Goal: Information Seeking & Learning: Compare options

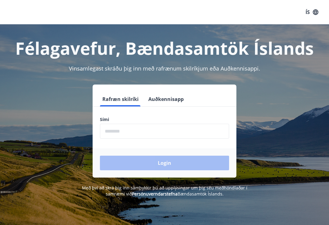
click at [134, 133] on input "phone" at bounding box center [164, 131] width 129 height 15
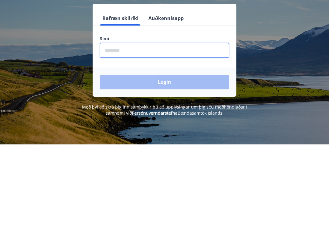
click at [176, 124] on input "phone" at bounding box center [164, 131] width 129 height 15
click at [143, 124] on input "phone" at bounding box center [164, 131] width 129 height 15
click at [146, 124] on input "phone" at bounding box center [164, 131] width 129 height 15
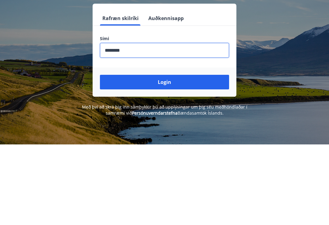
type input "********"
click at [211, 156] on button "Login" at bounding box center [164, 163] width 129 height 15
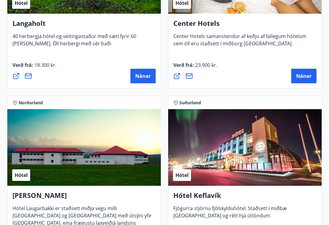
scroll to position [2084, 0]
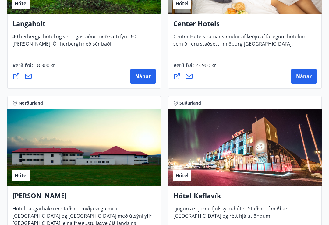
click at [148, 79] on span "Nánar" at bounding box center [143, 76] width 16 height 7
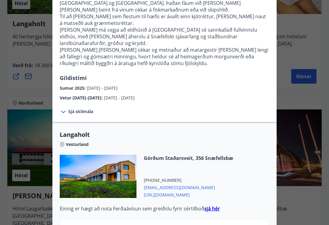
scroll to position [141, 0]
click at [63, 108] on icon at bounding box center [63, 111] width 7 height 7
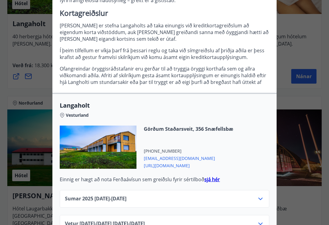
scroll to position [446, 0]
click at [213, 176] on strong "sjá hér" at bounding box center [212, 179] width 16 height 7
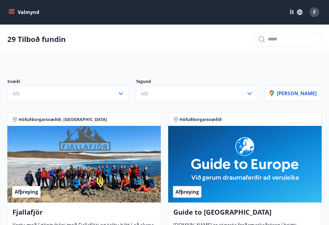
click at [312, 163] on div "Afþreying" at bounding box center [244, 164] width 153 height 77
click at [303, 96] on p "[PERSON_NAME]" at bounding box center [292, 93] width 47 height 7
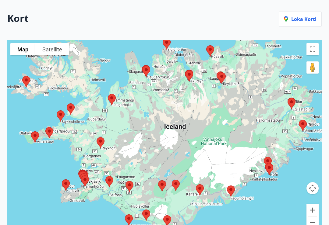
scroll to position [69, 0]
click at [42, 165] on div at bounding box center [164, 138] width 314 height 196
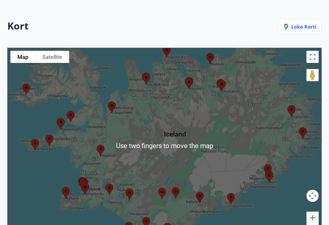
scroll to position [67, 0]
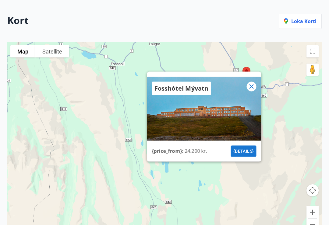
click at [254, 90] on icon at bounding box center [251, 86] width 7 height 7
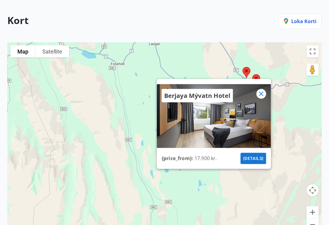
click at [264, 96] on icon at bounding box center [261, 93] width 7 height 7
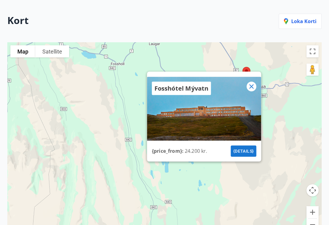
click at [252, 90] on icon at bounding box center [251, 86] width 7 height 7
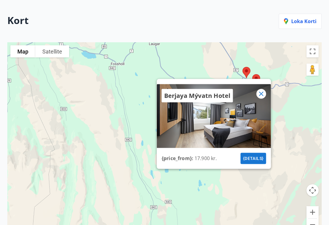
click at [255, 164] on button "{details}" at bounding box center [253, 158] width 26 height 11
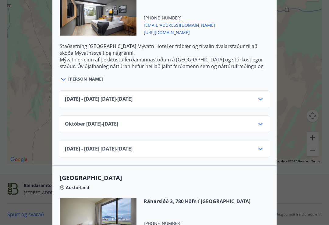
scroll to position [768, 0]
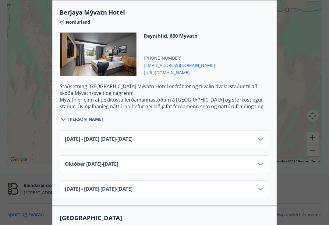
click at [262, 166] on icon at bounding box center [260, 164] width 7 height 7
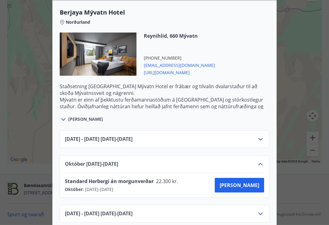
click at [80, 123] on div "Sjá meira" at bounding box center [164, 116] width 209 height 14
click at [67, 121] on div at bounding box center [64, 119] width 9 height 8
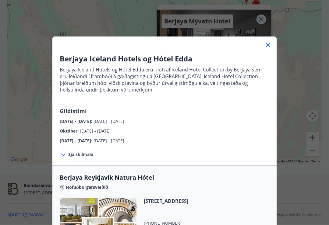
scroll to position [0, 0]
click at [270, 47] on icon at bounding box center [267, 44] width 7 height 7
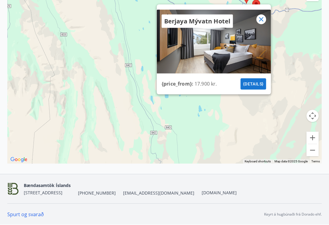
click at [262, 23] on icon at bounding box center [261, 19] width 7 height 7
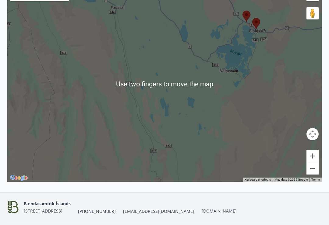
scroll to position [123, 0]
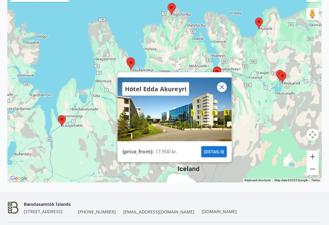
click at [221, 89] on icon at bounding box center [222, 87] width 4 height 4
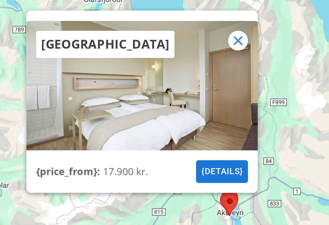
scroll to position [115, 0]
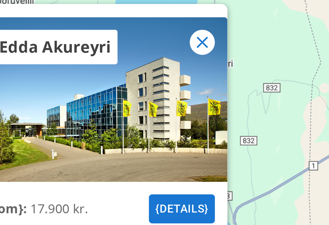
click at [194, 26] on icon at bounding box center [197, 29] width 7 height 7
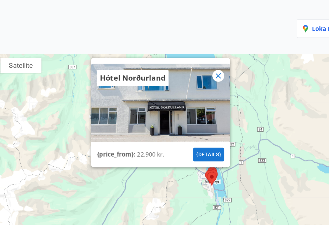
scroll to position [60, 0]
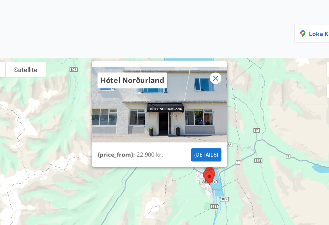
click at [128, 68] on div "Hótel Norðurland" at bounding box center [142, 67] width 59 height 13
click at [132, 75] on div "Hótel Norðurland" at bounding box center [142, 67] width 59 height 13
click at [134, 72] on p "Hótel Norðurland" at bounding box center [142, 68] width 54 height 9
click at [192, 137] on button "{details}" at bounding box center [205, 130] width 26 height 11
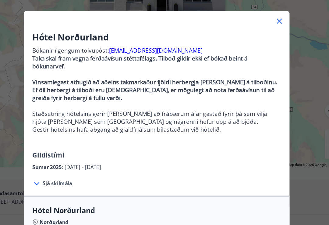
scroll to position [0, 0]
click at [264, 41] on icon at bounding box center [267, 44] width 7 height 7
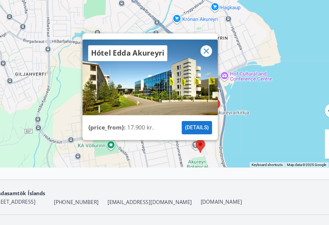
click at [205, 106] on div "Hótel Edda Akureyri {price_from} : 17.900 kr. {details}" at bounding box center [164, 71] width 314 height 196
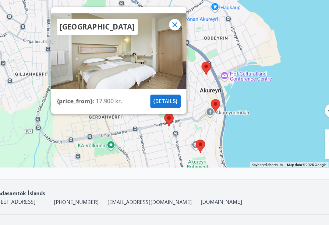
click at [176, 45] on icon at bounding box center [179, 48] width 7 height 7
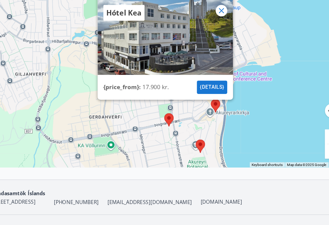
click at [169, 52] on div "Hótel Kea" at bounding box center [172, 59] width 114 height 64
click at [152, 54] on div "Hótel Kea" at bounding box center [172, 59] width 114 height 64
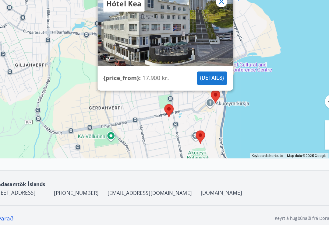
click at [152, 38] on div "Hótel Kea" at bounding box center [172, 59] width 114 height 64
click at [158, 47] on div "Hótel Kea" at bounding box center [172, 59] width 114 height 64
click at [198, 96] on button "{details}" at bounding box center [211, 101] width 26 height 11
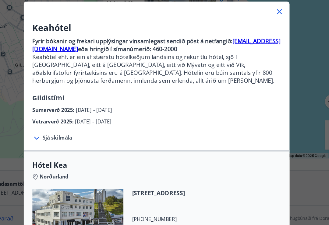
click at [60, 148] on icon at bounding box center [63, 151] width 7 height 7
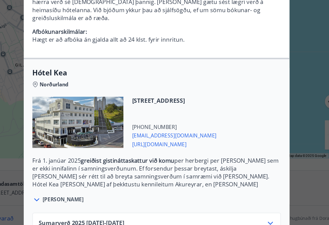
scroll to position [140, 0]
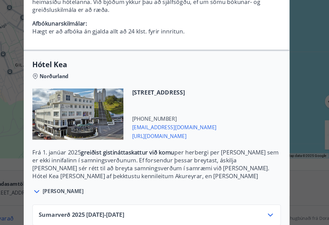
click at [68, 194] on span "Sjá meira" at bounding box center [85, 197] width 35 height 6
click at [61, 196] on icon at bounding box center [63, 197] width 4 height 2
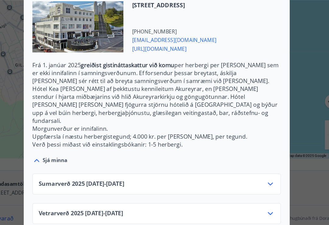
scroll to position [213, 0]
click at [257, 212] on icon at bounding box center [260, 215] width 7 height 7
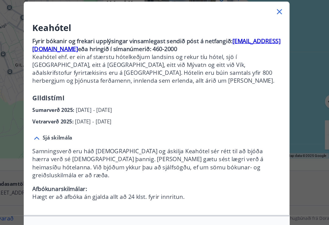
scroll to position [0, 0]
click at [264, 41] on icon at bounding box center [267, 44] width 7 height 7
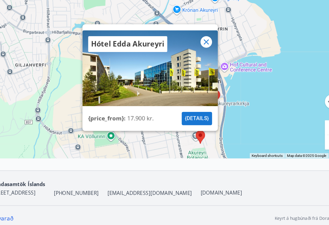
click at [186, 130] on button "{details}" at bounding box center [199, 135] width 26 height 11
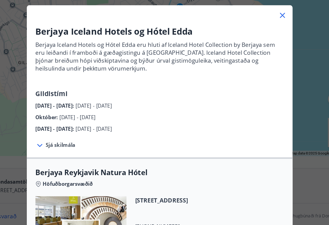
scroll to position [151, 0]
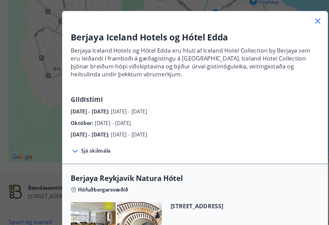
click at [268, 43] on icon at bounding box center [268, 45] width 4 height 4
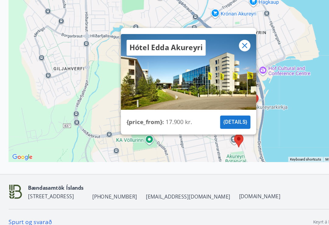
click at [207, 62] on icon at bounding box center [206, 65] width 7 height 7
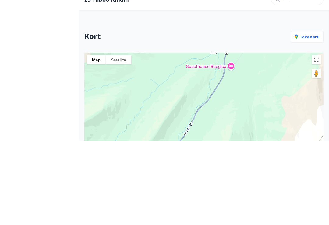
scroll to position [142, 0]
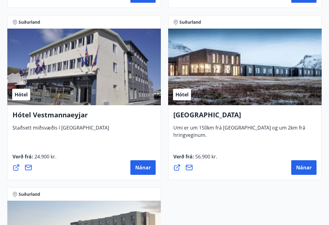
scroll to position [2337, 0]
click at [308, 170] on span "Nánar" at bounding box center [304, 167] width 16 height 7
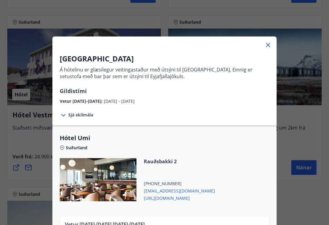
click at [296, 199] on div "UMI Hotel Á hótelinu er glæsilegur veitingastaður með útsýni til Vestmannaeyja.…" at bounding box center [164, 112] width 329 height 225
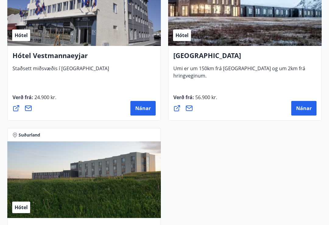
scroll to position [2396, 0]
click at [295, 32] on div "Hótel" at bounding box center [244, 8] width 153 height 77
click at [301, 114] on button "Nánar" at bounding box center [303, 108] width 25 height 15
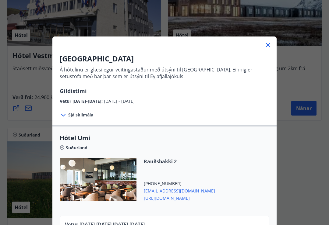
scroll to position [0, 0]
click at [269, 43] on icon at bounding box center [267, 44] width 7 height 7
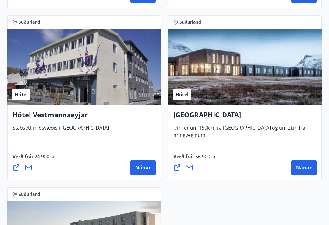
scroll to position [2336, 0]
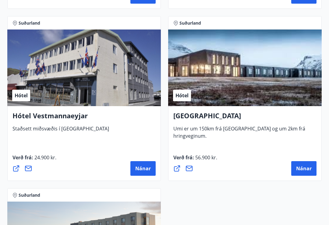
click at [148, 172] on span "Nánar" at bounding box center [143, 168] width 16 height 7
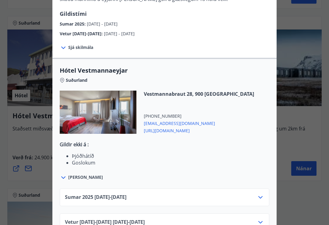
scroll to position [158, 0]
click at [264, 194] on icon at bounding box center [260, 197] width 7 height 7
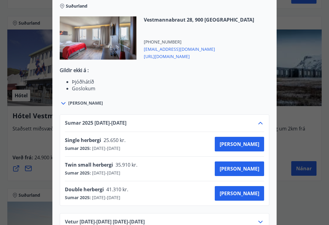
scroll to position [232, 0]
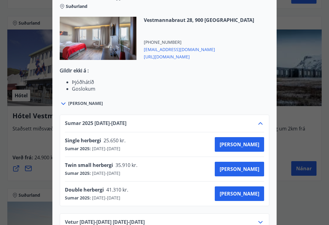
click at [258, 120] on div "Sumar 2025 01.05.25 - 30.09.25" at bounding box center [164, 126] width 199 height 12
click at [260, 120] on icon at bounding box center [260, 123] width 7 height 7
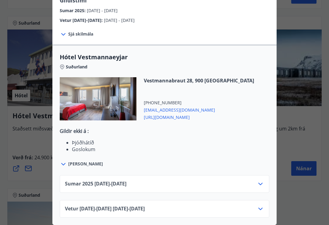
scroll to position [158, 0]
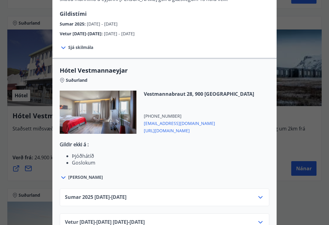
click at [260, 219] on icon at bounding box center [260, 222] width 7 height 7
click at [258, 153] on li "Þjóðhátíð" at bounding box center [170, 156] width 197 height 7
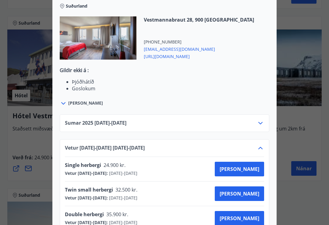
scroll to position [232, 0]
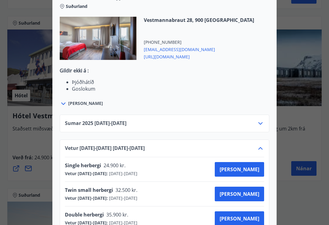
click at [67, 100] on div at bounding box center [64, 104] width 9 height 8
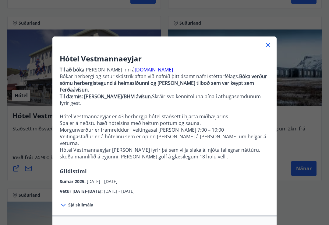
scroll to position [0, 0]
click at [271, 42] on icon at bounding box center [267, 44] width 7 height 7
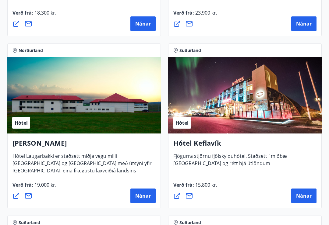
scroll to position [2130, 0]
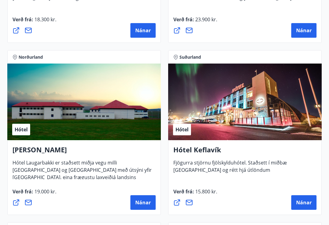
click at [306, 201] on span "Nánar" at bounding box center [304, 203] width 16 height 7
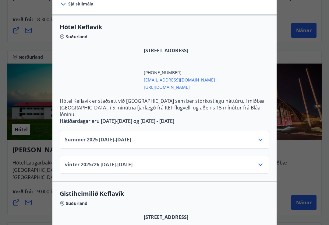
scroll to position [121, 0]
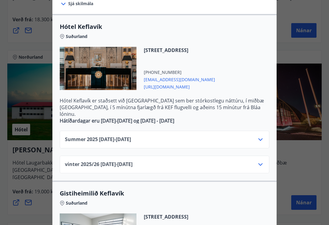
click at [262, 136] on icon at bounding box center [260, 139] width 7 height 7
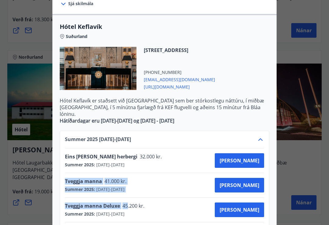
click at [181, 209] on div "Tveggja manna Deluxe 45.200 kr. Summer 2025 : 01.06.2025 - 31.10.2025 Kaupa" at bounding box center [164, 210] width 199 height 24
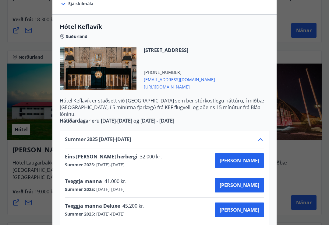
click at [182, 203] on div "Tveggja manna Deluxe 45.200 kr. Summer 2025 : 01.06.2025 - 31.10.2025 Kaupa" at bounding box center [164, 210] width 199 height 15
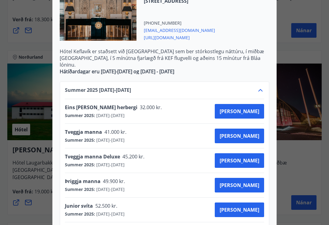
scroll to position [171, 0]
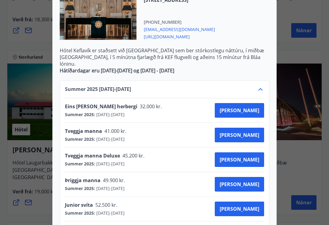
click at [260, 86] on icon at bounding box center [260, 89] width 7 height 7
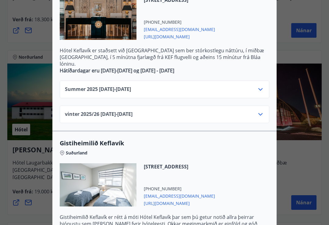
click at [261, 113] on icon at bounding box center [260, 114] width 4 height 2
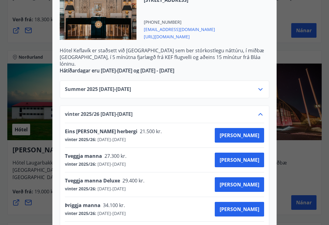
click at [262, 86] on icon at bounding box center [260, 89] width 7 height 7
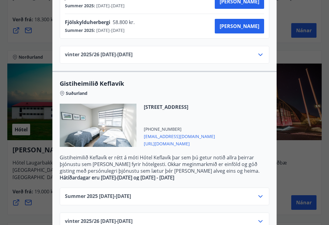
scroll to position [379, 0]
click at [264, 218] on icon at bounding box center [260, 221] width 7 height 7
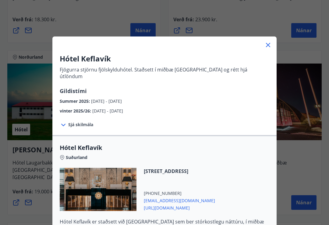
scroll to position [0, 0]
click at [266, 45] on icon at bounding box center [267, 44] width 7 height 7
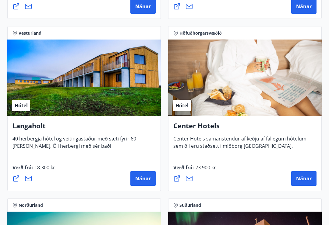
scroll to position [2002, 0]
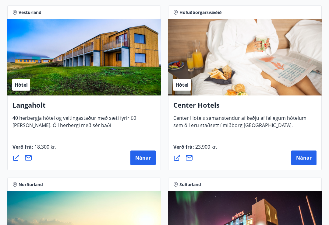
click at [145, 163] on button "Nánar" at bounding box center [142, 158] width 25 height 15
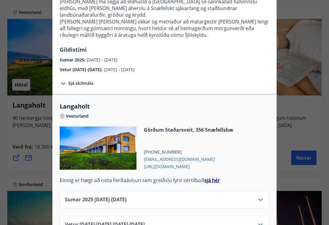
scroll to position [168, 0]
click at [214, 177] on strong "sjá hér" at bounding box center [212, 180] width 16 height 7
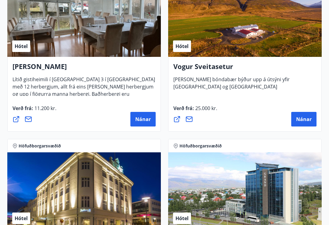
scroll to position [1698, 0]
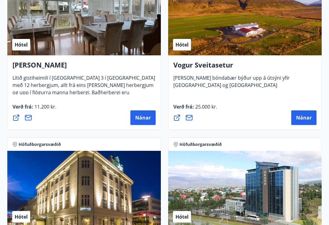
click at [307, 118] on span "Nánar" at bounding box center [304, 117] width 16 height 7
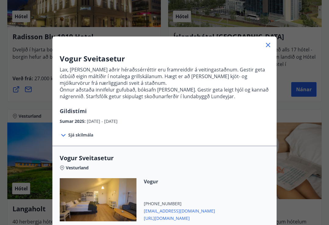
scroll to position [1898, 0]
click at [267, 44] on icon at bounding box center [267, 44] width 7 height 7
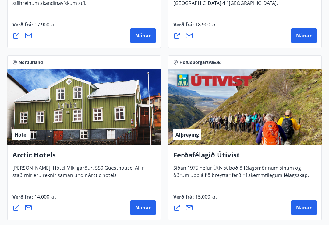
scroll to position [918, 0]
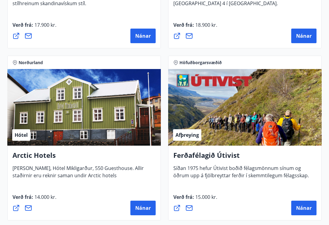
click at [151, 207] on button "Nánar" at bounding box center [142, 208] width 25 height 15
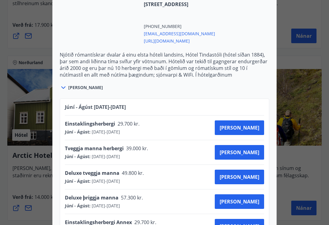
scroll to position [541, 0]
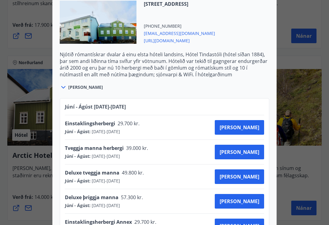
click at [65, 84] on icon at bounding box center [63, 87] width 7 height 7
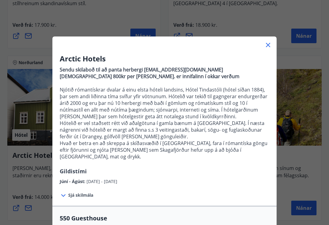
scroll to position [0, 0]
click at [270, 45] on icon at bounding box center [267, 44] width 7 height 7
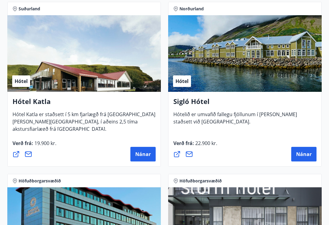
scroll to position [638, 0]
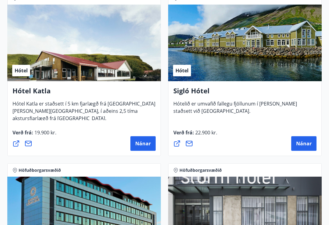
click at [305, 145] on span "Nánar" at bounding box center [304, 143] width 16 height 7
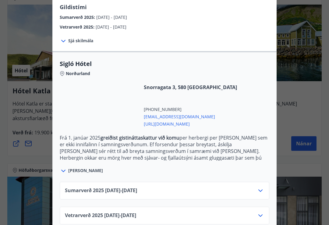
scroll to position [117, 0]
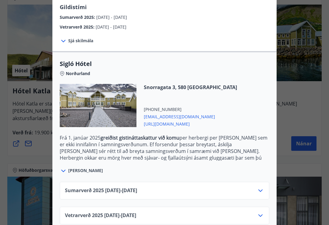
click at [64, 167] on icon at bounding box center [63, 170] width 7 height 7
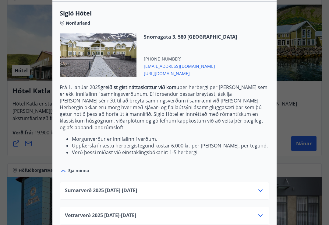
scroll to position [168, 0]
click at [262, 212] on icon at bounding box center [260, 215] width 7 height 7
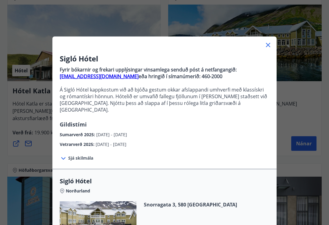
scroll to position [0, 0]
click at [267, 41] on icon at bounding box center [267, 44] width 7 height 7
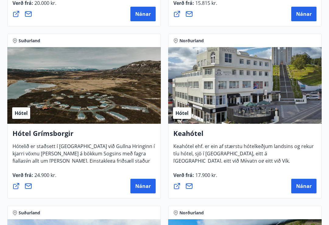
scroll to position [418, 0]
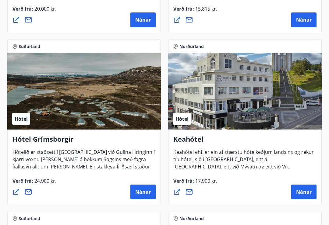
click at [147, 194] on span "Nánar" at bounding box center [143, 192] width 16 height 7
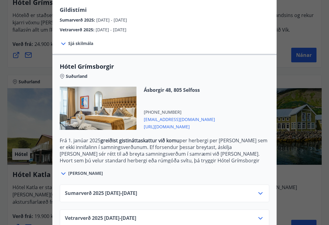
scroll to position [556, 0]
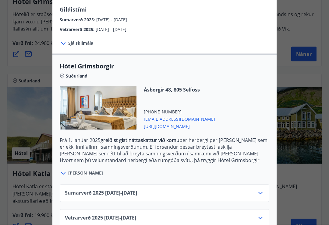
click at [262, 219] on icon at bounding box center [260, 218] width 7 height 7
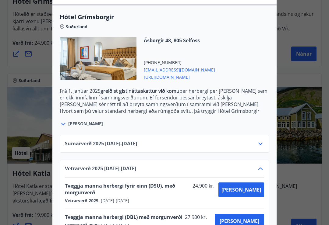
scroll to position [157, 0]
click at [66, 126] on icon at bounding box center [63, 124] width 7 height 7
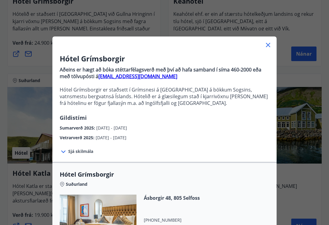
scroll to position [0, 0]
click at [271, 45] on icon at bounding box center [267, 44] width 7 height 7
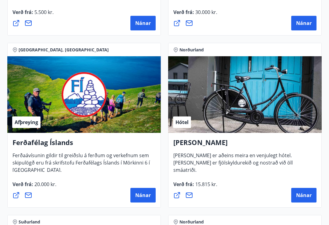
scroll to position [258, 0]
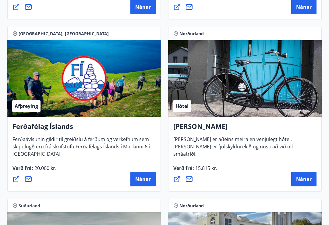
click at [308, 180] on span "Nánar" at bounding box center [304, 179] width 16 height 7
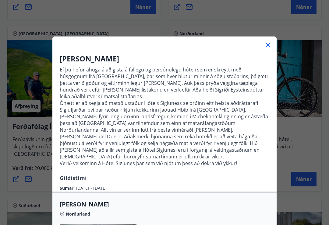
scroll to position [0, 0]
click at [268, 46] on icon at bounding box center [268, 45] width 4 height 4
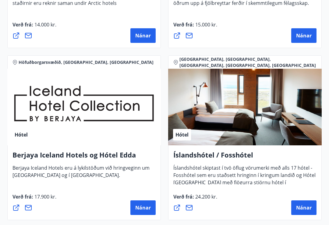
scroll to position [1114, 0]
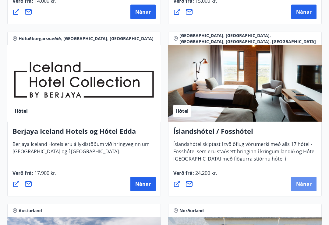
click at [306, 186] on span "Nánar" at bounding box center [304, 184] width 16 height 7
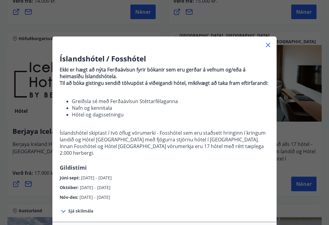
click at [62, 210] on icon at bounding box center [63, 211] width 7 height 7
click at [272, 40] on div at bounding box center [164, 43] width 224 height 12
click at [271, 45] on icon at bounding box center [267, 44] width 7 height 7
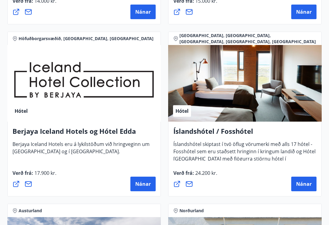
click at [150, 181] on span "Nánar" at bounding box center [143, 184] width 16 height 7
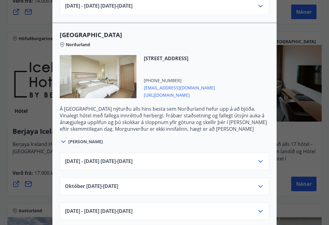
scroll to position [349, 0]
click at [74, 145] on span "Sjá meira" at bounding box center [85, 142] width 35 height 6
click at [75, 142] on span "Sjá meira" at bounding box center [85, 142] width 35 height 6
click at [75, 144] on span "Sjá meira" at bounding box center [85, 142] width 35 height 6
click at [73, 142] on span "Sjá meira" at bounding box center [85, 142] width 35 height 6
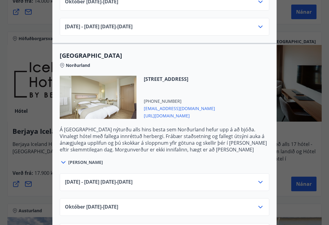
scroll to position [333, 0]
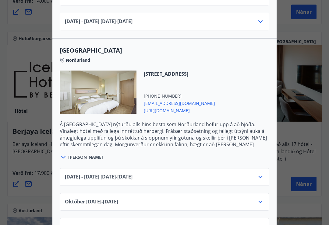
click at [64, 155] on icon at bounding box center [63, 157] width 7 height 7
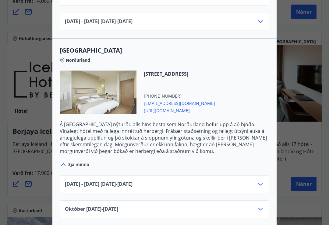
click at [64, 164] on icon at bounding box center [63, 164] width 7 height 7
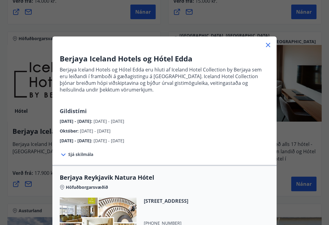
scroll to position [0, 0]
click at [271, 45] on icon at bounding box center [267, 44] width 7 height 7
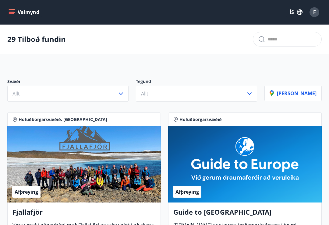
click at [12, 11] on icon "menu" at bounding box center [11, 11] width 5 height 1
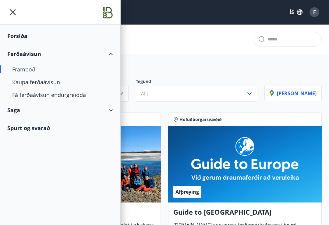
click at [23, 39] on div "Forsíða" at bounding box center [60, 36] width 106 height 18
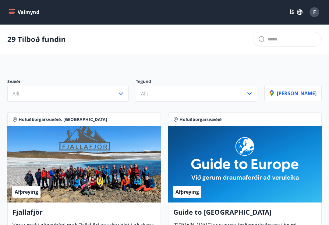
click at [13, 12] on icon "menu" at bounding box center [12, 12] width 6 height 6
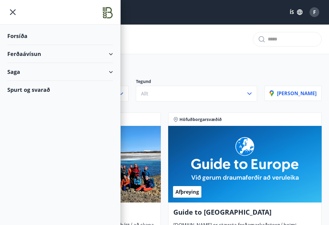
click at [107, 16] on img at bounding box center [107, 13] width 11 height 12
